Goal: Information Seeking & Learning: Learn about a topic

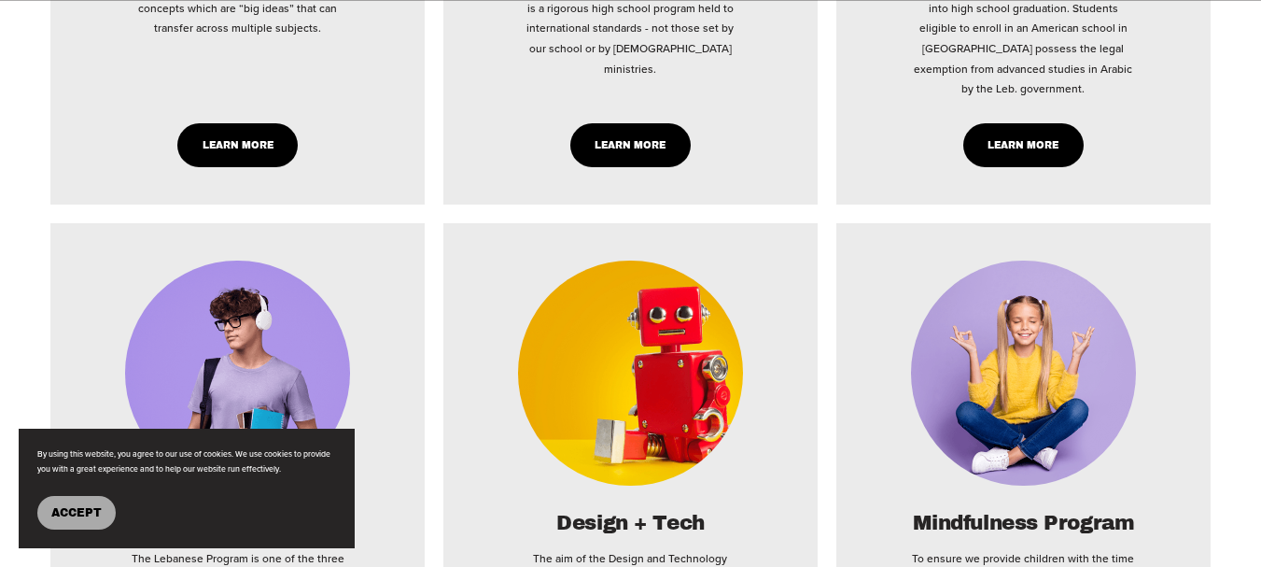
scroll to position [3921, 0]
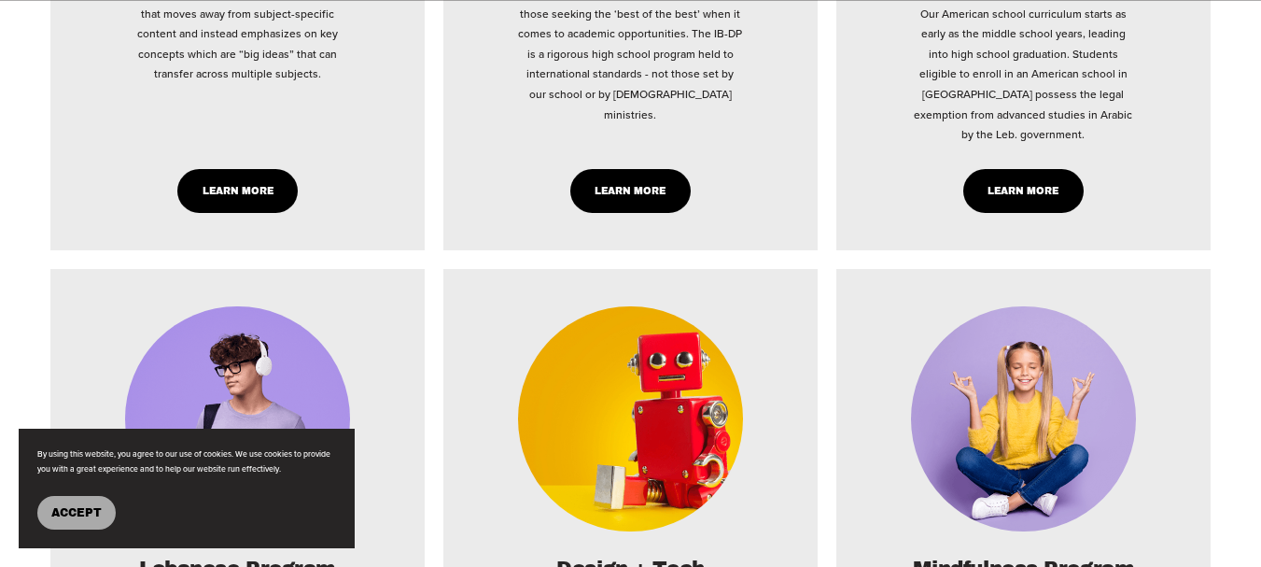
click at [265, 213] on link "Learn More" at bounding box center [237, 191] width 120 height 44
type input "*****"
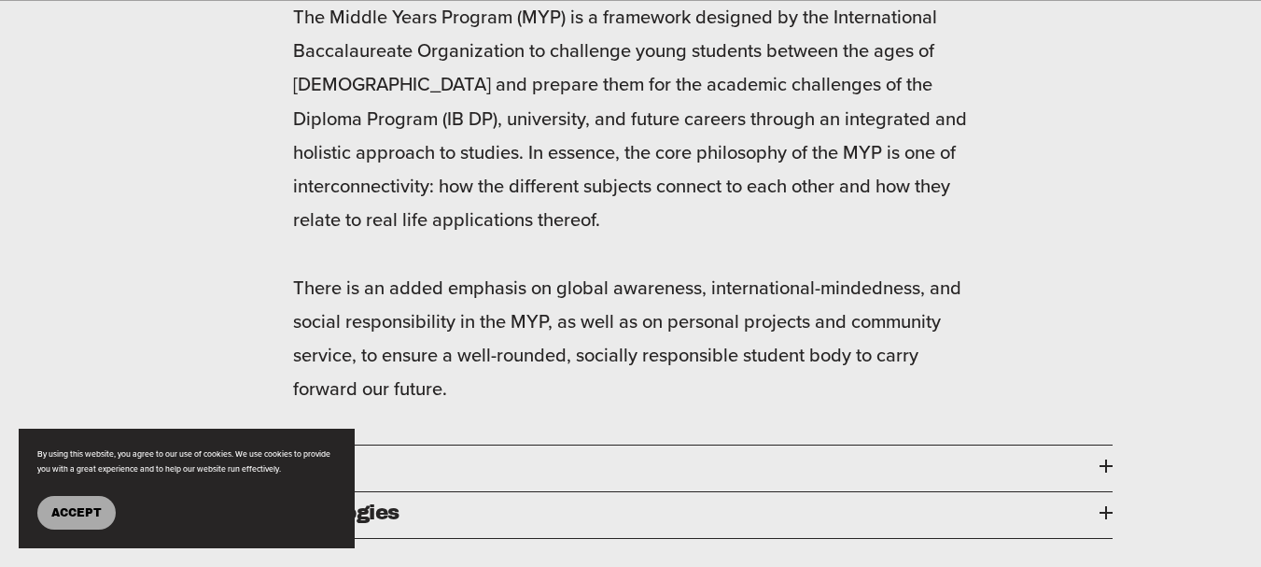
scroll to position [2707, 0]
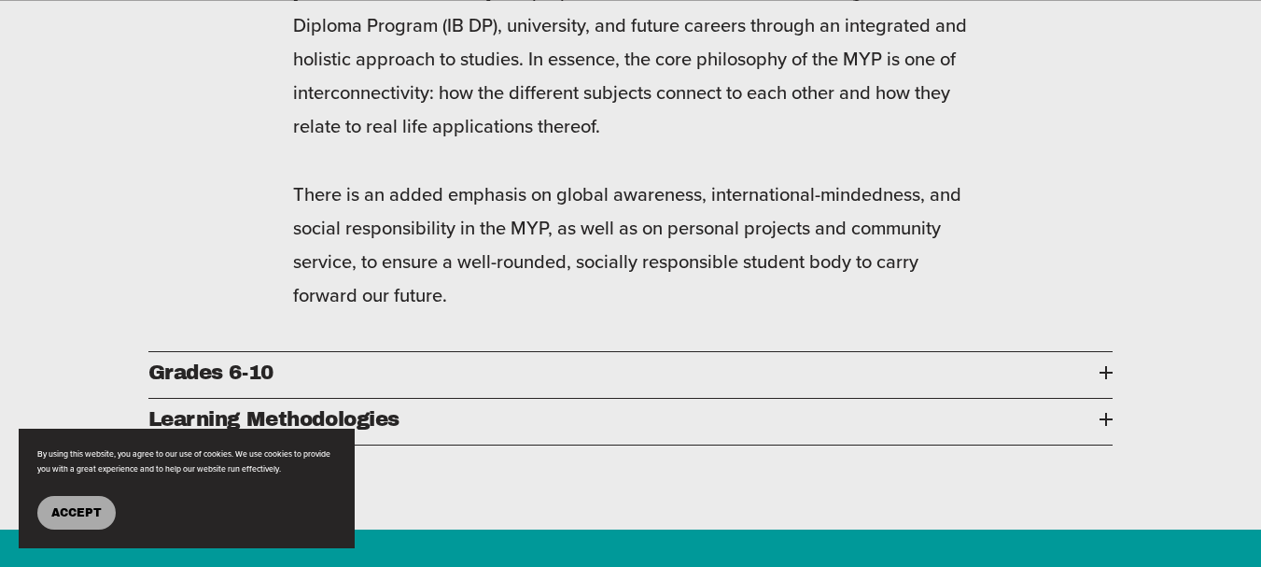
click at [1106, 366] on div at bounding box center [1106, 372] width 2 height 13
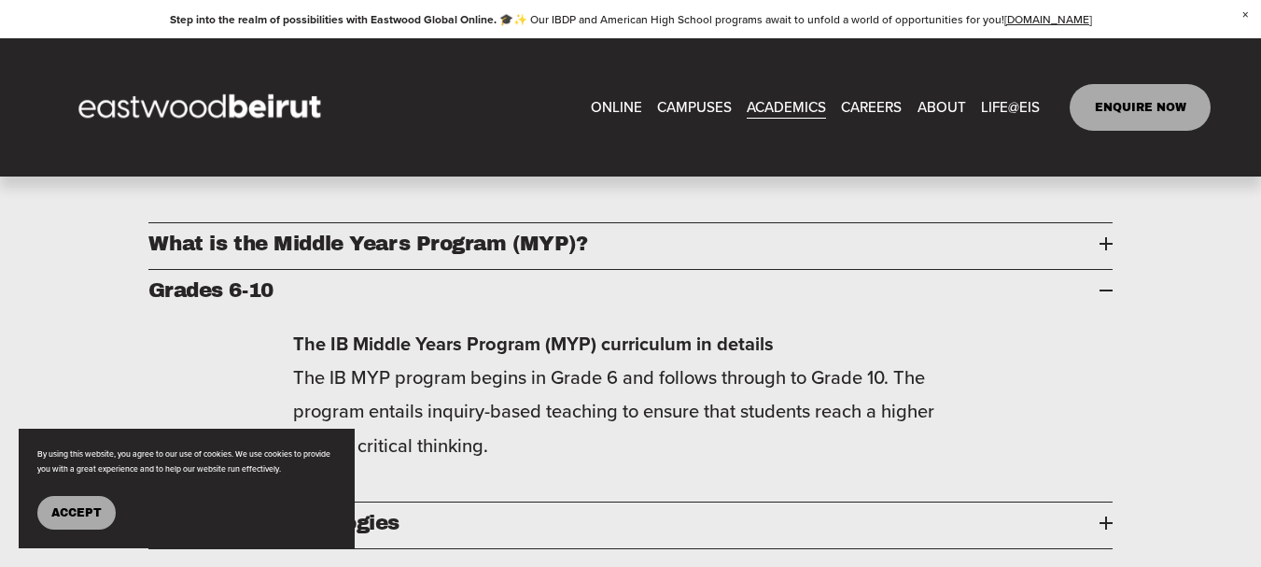
scroll to position [2427, 0]
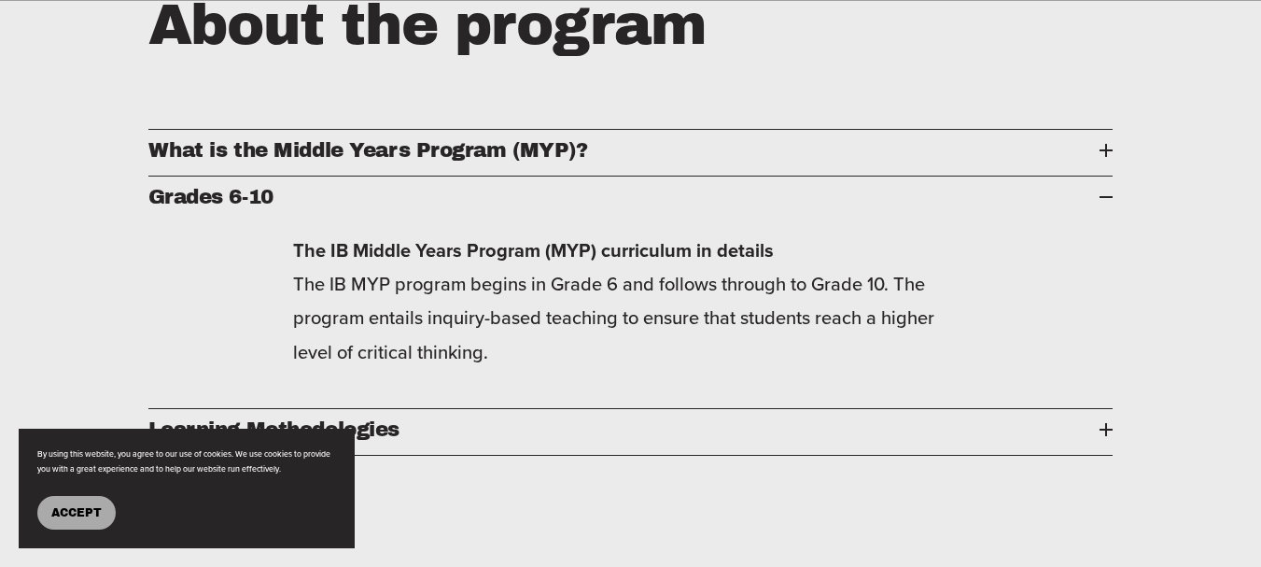
click at [1110, 423] on div at bounding box center [1106, 429] width 13 height 13
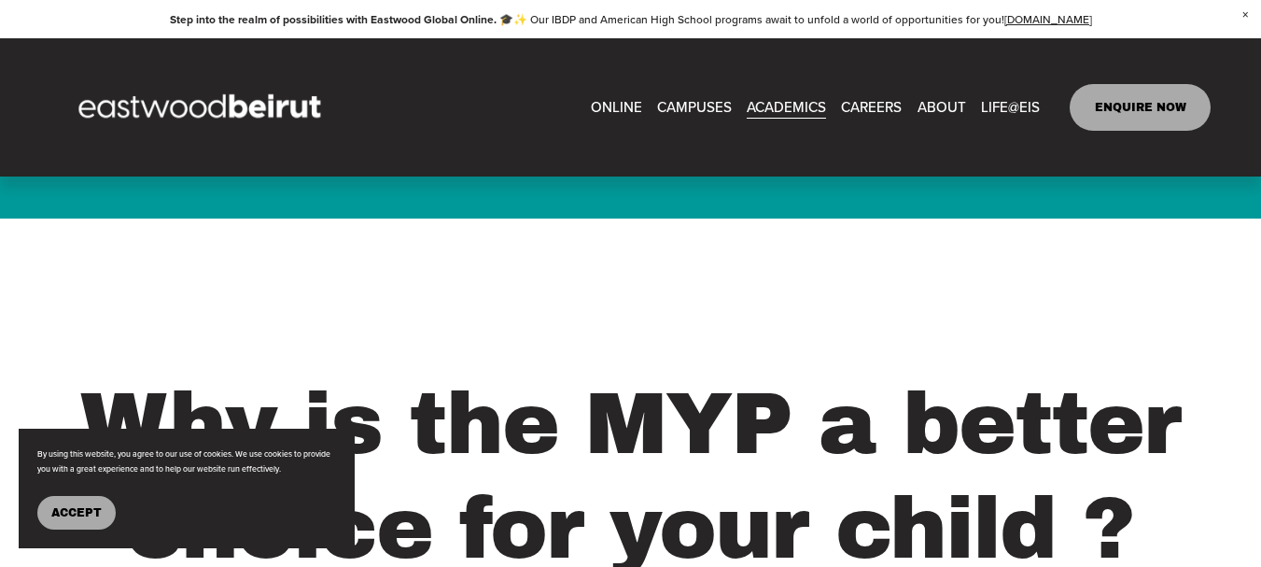
scroll to position [4481, 0]
